Goal: Task Accomplishment & Management: Complete application form

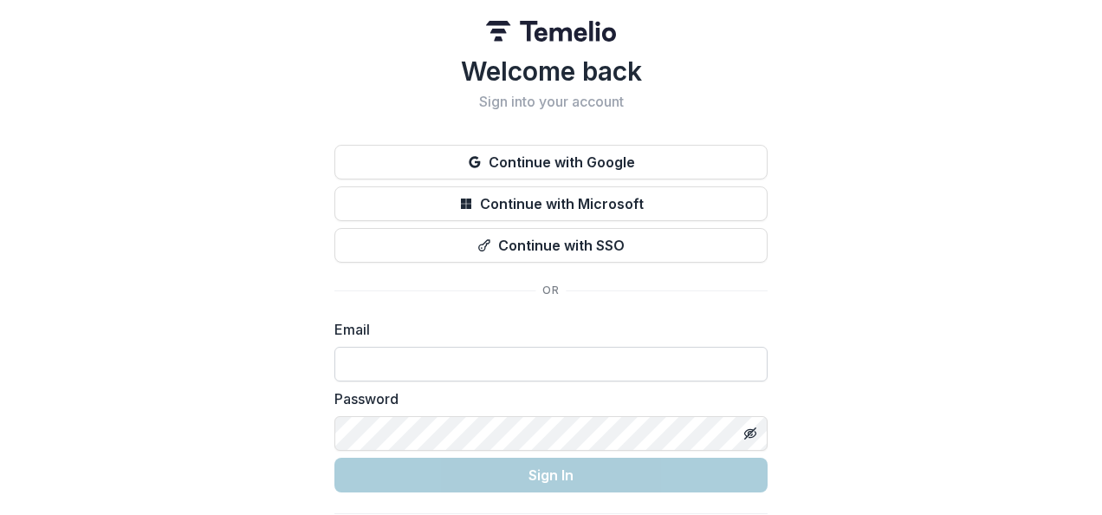
click at [383, 371] on input at bounding box center [551, 364] width 433 height 35
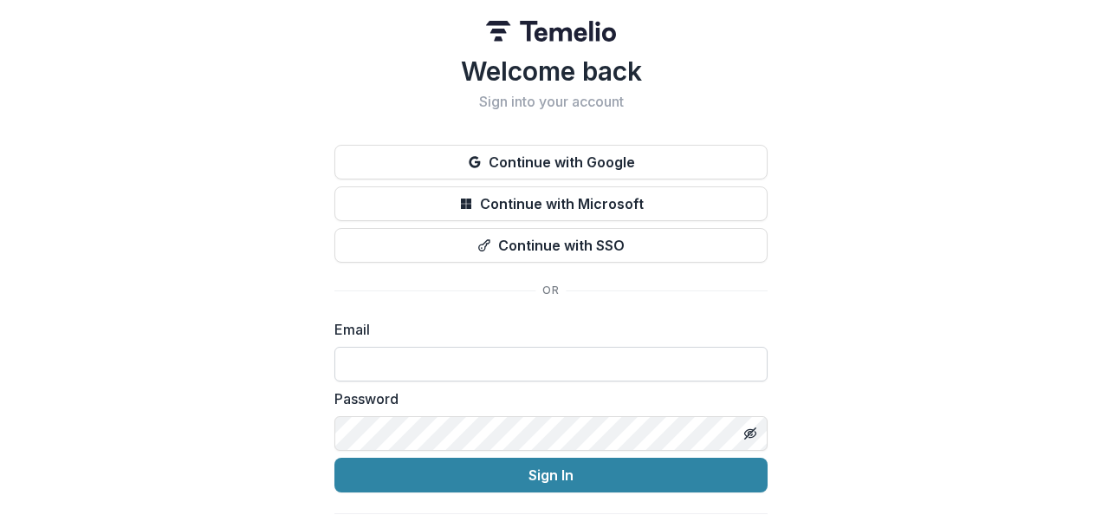
type input "**********"
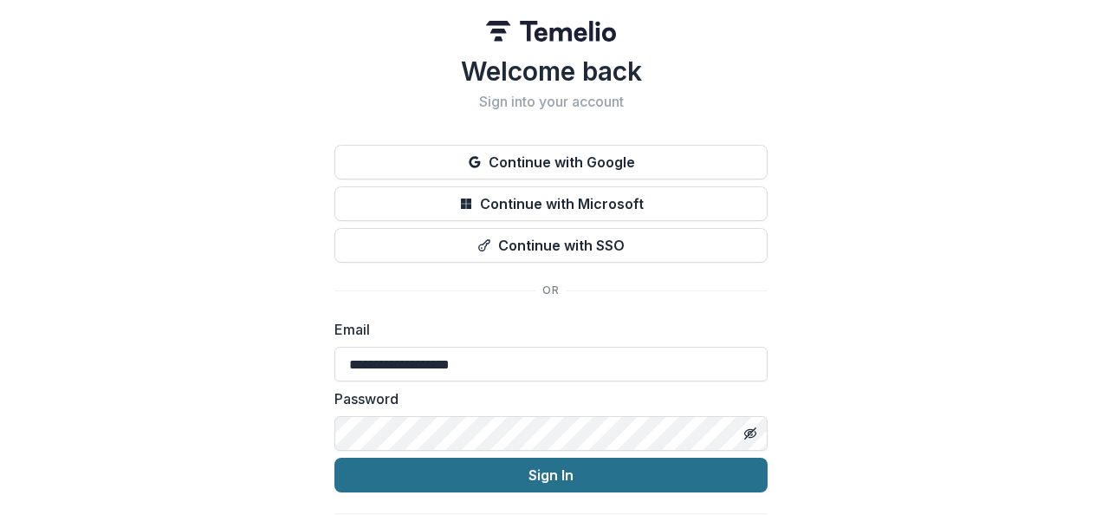
click at [528, 478] on button "Sign In" at bounding box center [551, 475] width 433 height 35
click at [546, 471] on button "Sign In" at bounding box center [551, 475] width 433 height 35
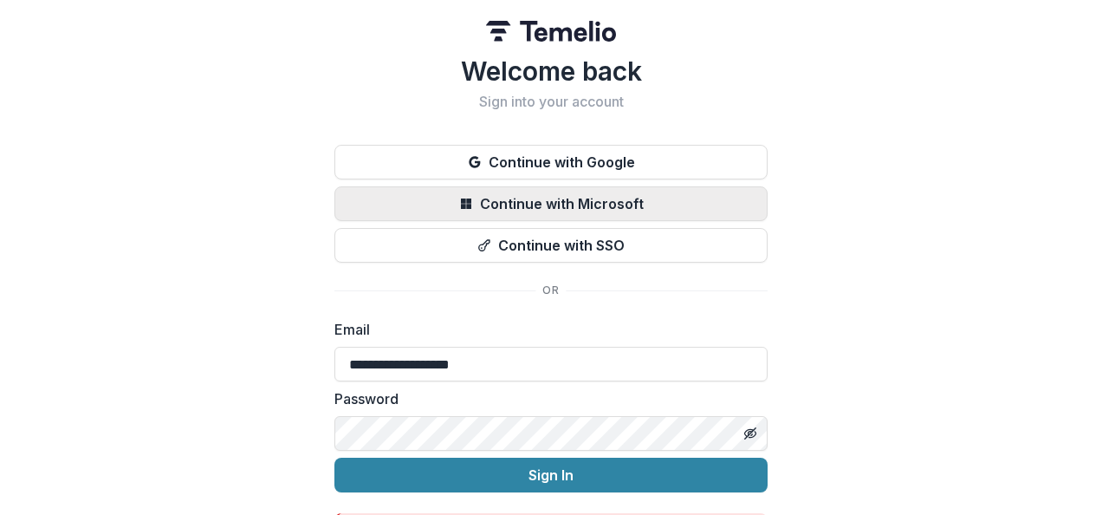
click at [530, 202] on button "Continue with Microsoft" at bounding box center [551, 203] width 433 height 35
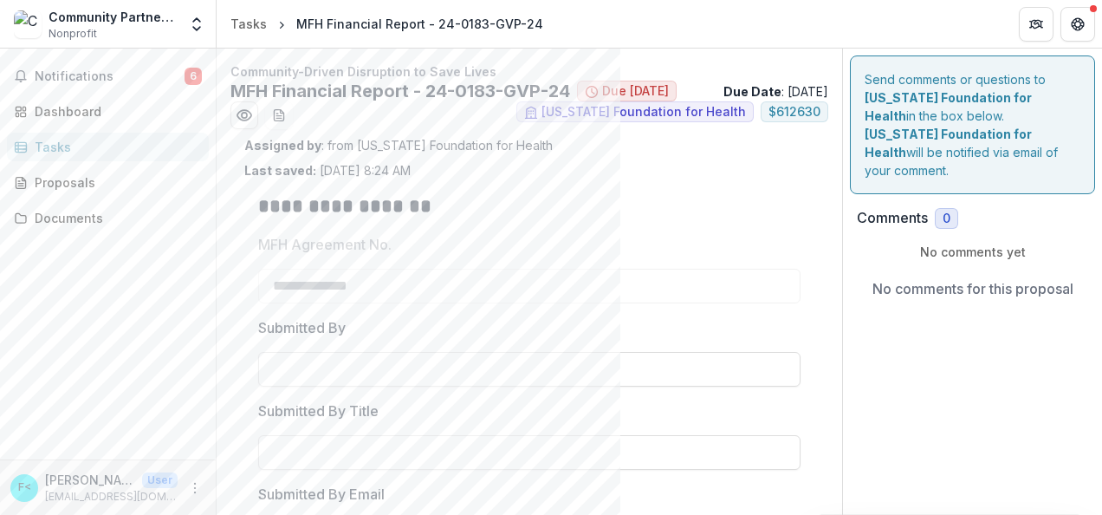
scroll to position [2, 0]
drag, startPoint x: 1097, startPoint y: 164, endPoint x: 672, endPoint y: 238, distance: 432.0
click at [672, 218] on h2 "**********" at bounding box center [526, 205] width 537 height 27
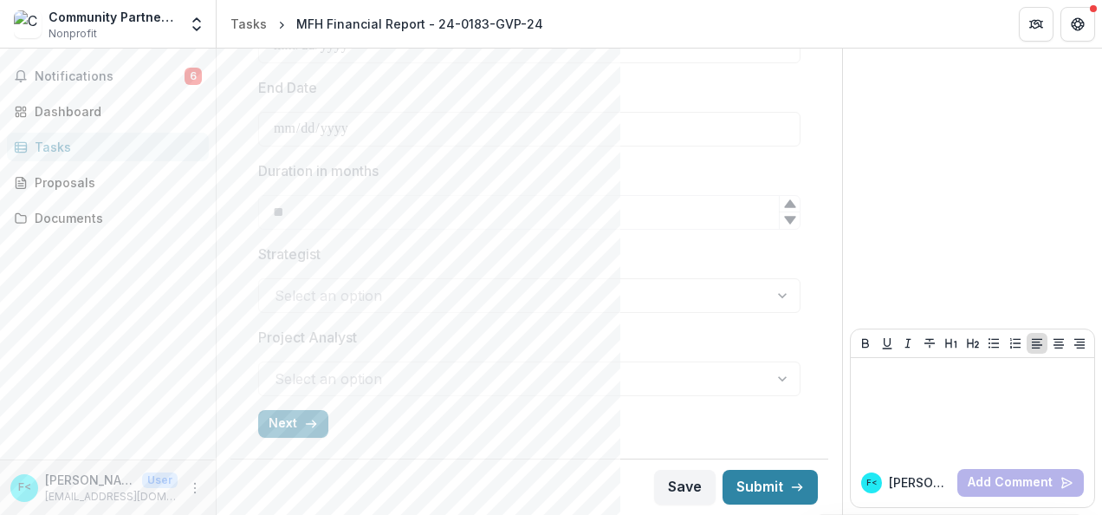
scroll to position [766, 0]
click at [288, 418] on button "Next" at bounding box center [293, 424] width 70 height 28
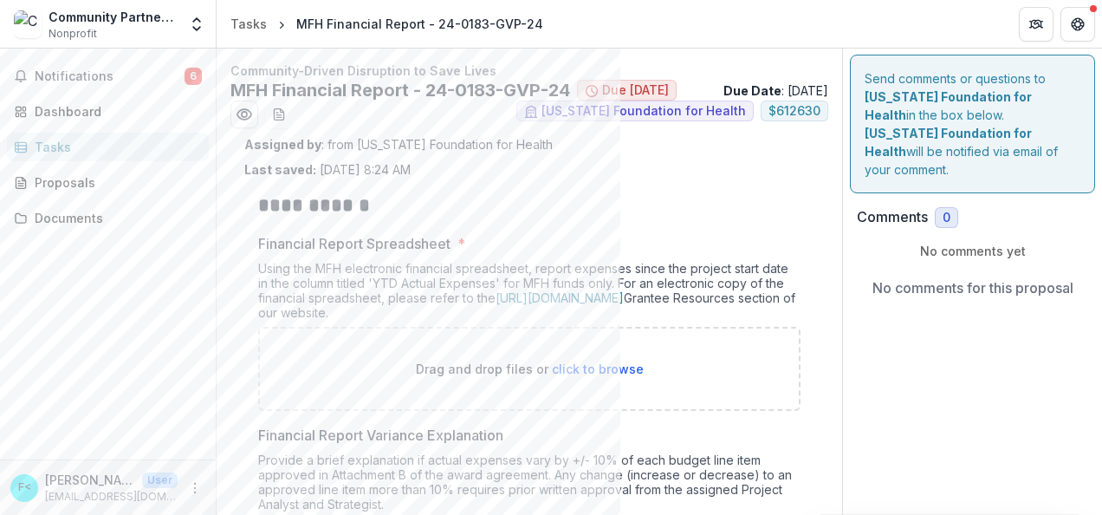
scroll to position [0, 0]
click at [82, 72] on span "Notifications" at bounding box center [110, 76] width 150 height 15
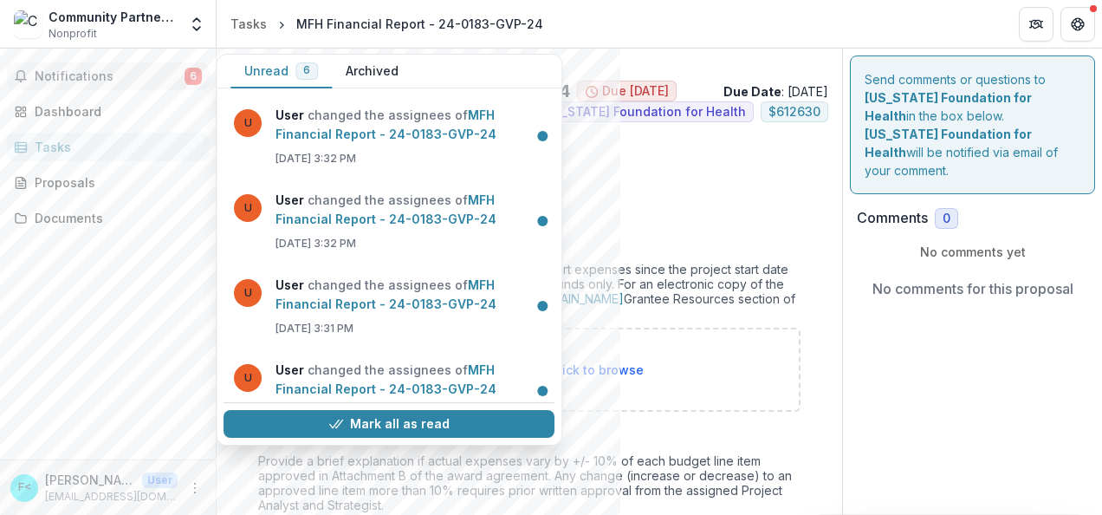
click at [553, 413] on div "U User changed the assignees of MFH Financial Report - 24-0183-GVP-24 Jun 20, 2…" at bounding box center [389, 371] width 345 height 552
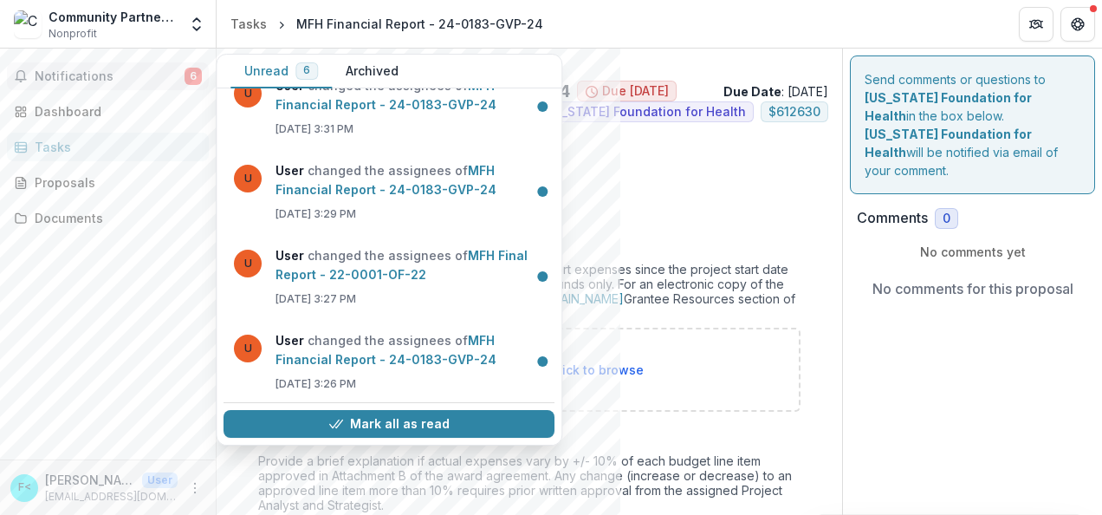
scroll to position [202, 0]
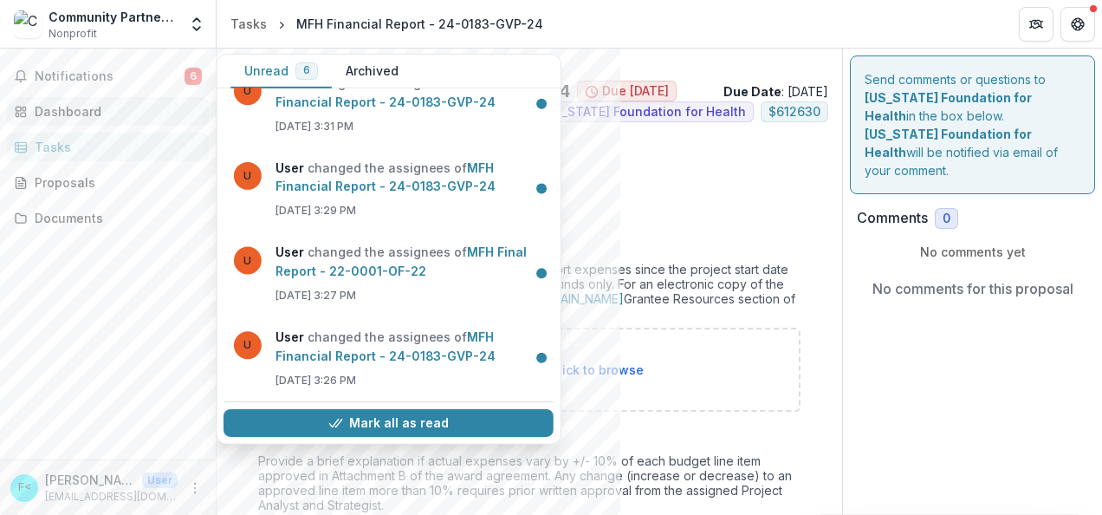
click at [52, 110] on div "Dashboard" at bounding box center [115, 111] width 160 height 18
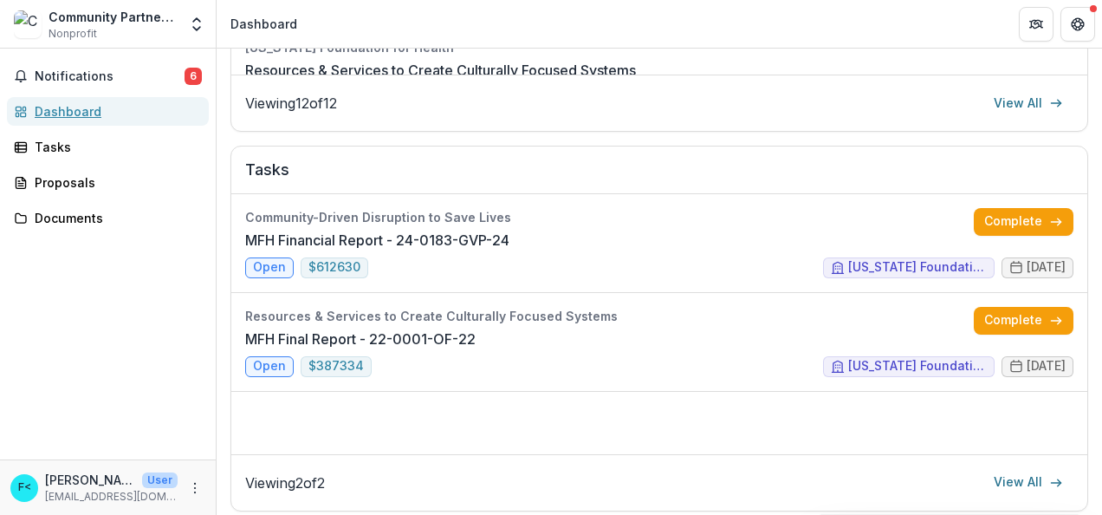
scroll to position [601, 0]
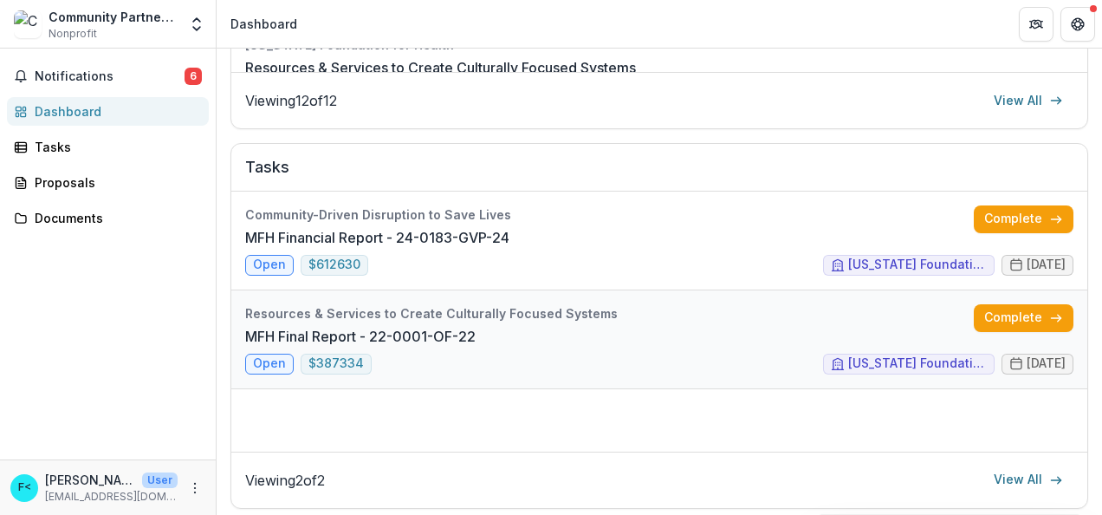
click at [269, 347] on link "MFH Final Report - 22-0001-OF-22" at bounding box center [360, 336] width 231 height 21
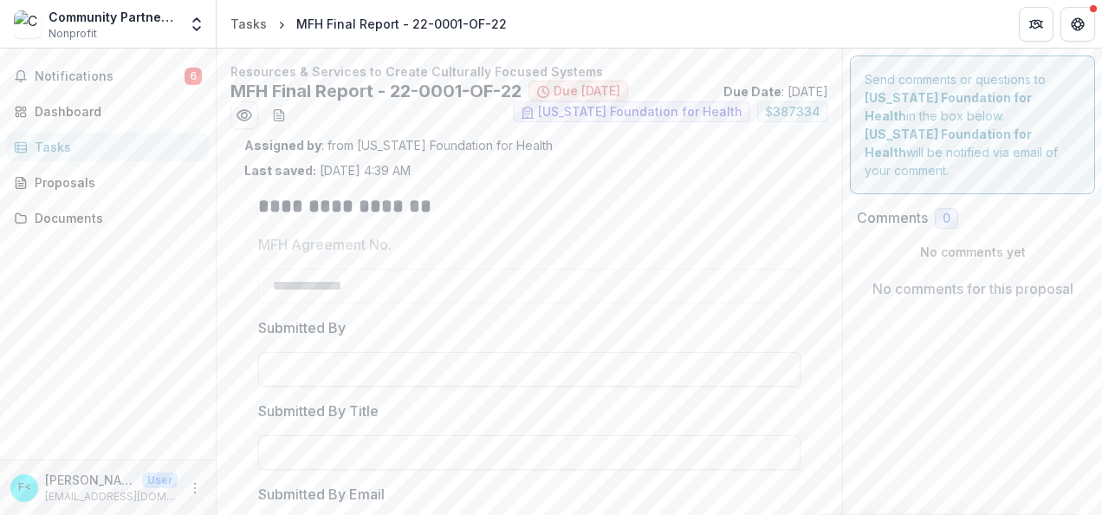
type input "********"
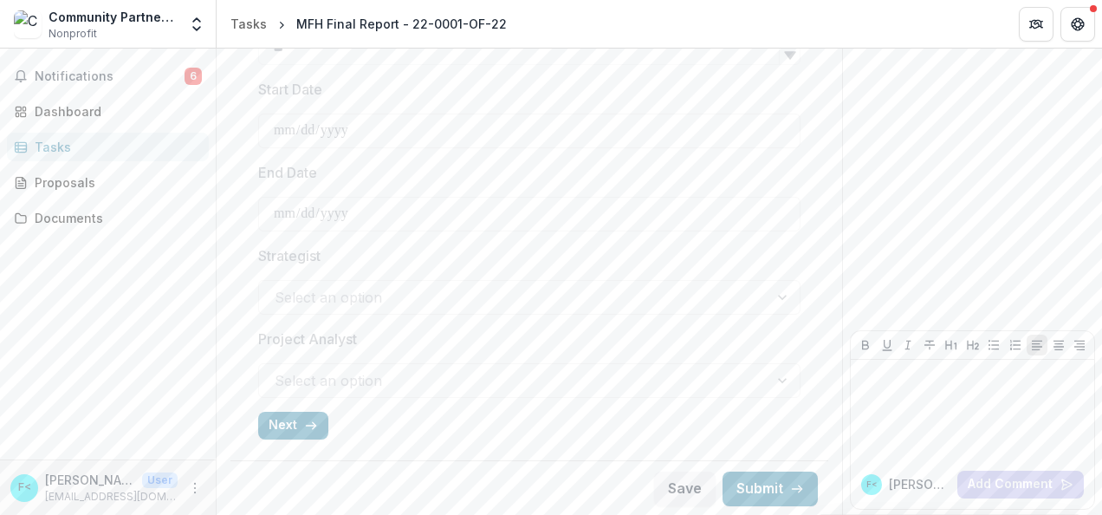
scroll to position [738, 0]
click at [286, 419] on button "Next" at bounding box center [293, 425] width 70 height 28
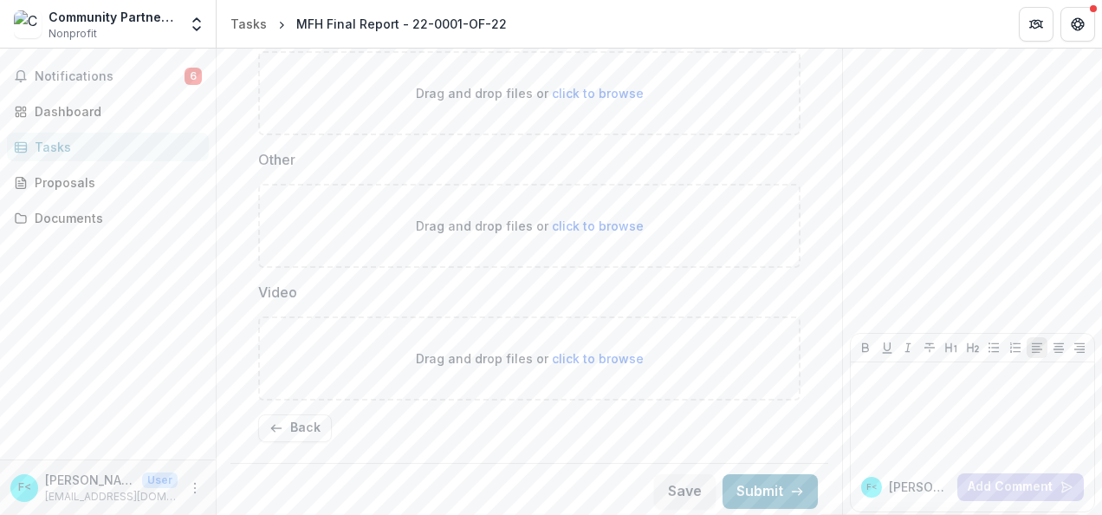
scroll to position [763, 0]
